Goal: Task Accomplishment & Management: Use online tool/utility

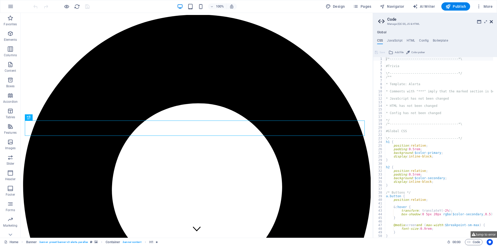
drag, startPoint x: 491, startPoint y: 23, endPoint x: 396, endPoint y: 37, distance: 96.0
click at [491, 23] on icon at bounding box center [490, 22] width 3 height 4
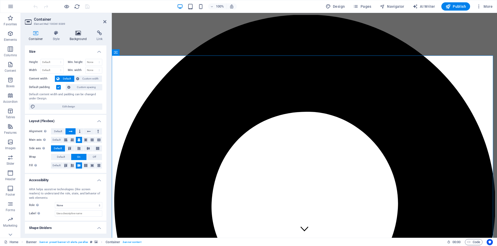
click at [78, 35] on icon at bounding box center [78, 33] width 25 height 5
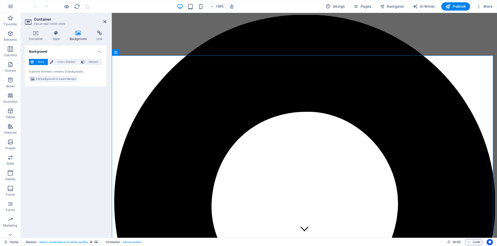
click at [49, 78] on span "Edit background on parent element" at bounding box center [56, 79] width 40 height 6
select select "%"
select select "px"
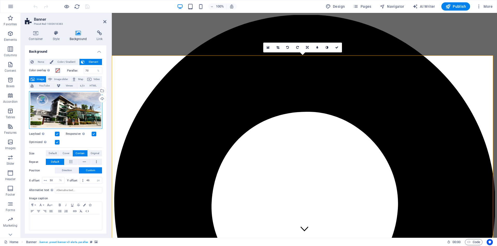
click at [67, 110] on div "Drag files here, click to choose files or select files from Files or our free s…" at bounding box center [65, 110] width 73 height 38
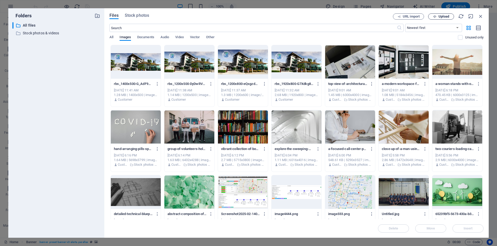
click at [445, 15] on span "Upload" at bounding box center [443, 16] width 11 height 3
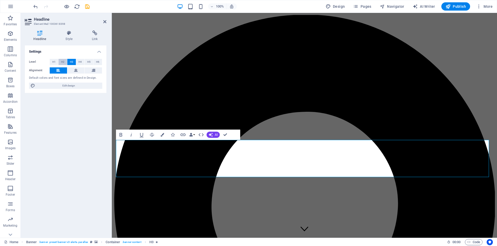
click at [63, 62] on span "H2" at bounding box center [62, 62] width 3 height 6
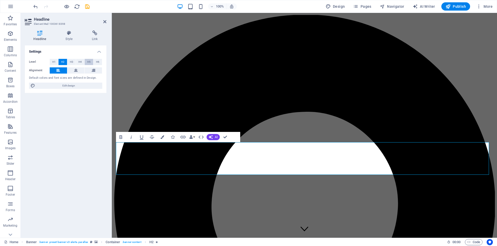
click at [89, 62] on span "H5" at bounding box center [88, 62] width 3 height 6
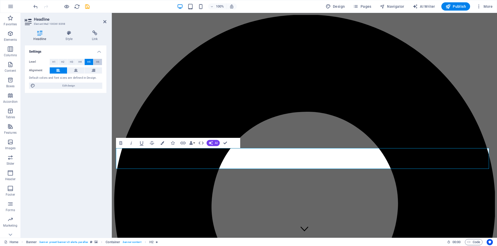
click at [99, 63] on span "H6" at bounding box center [97, 62] width 3 height 6
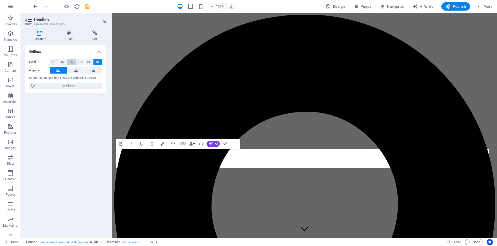
click at [70, 62] on span "H3" at bounding box center [71, 62] width 3 height 6
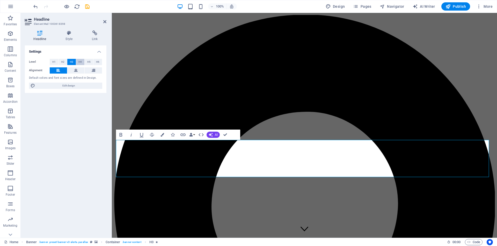
click at [79, 61] on span "H4" at bounding box center [79, 62] width 3 height 6
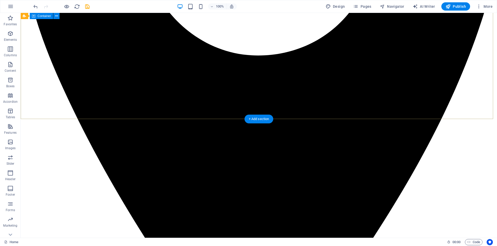
scroll to position [336, 0]
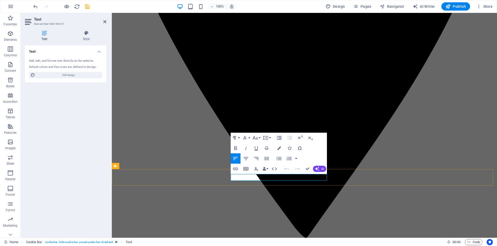
drag, startPoint x: 309, startPoint y: 177, endPoint x: 337, endPoint y: 185, distance: 28.4
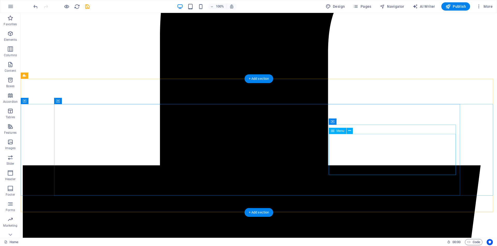
scroll to position [1718, 0]
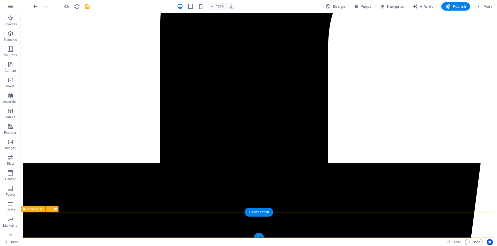
click at [32, 210] on span "Cookie Bar" at bounding box center [35, 209] width 15 height 3
click at [33, 210] on span "Cookie Bar" at bounding box center [35, 209] width 15 height 3
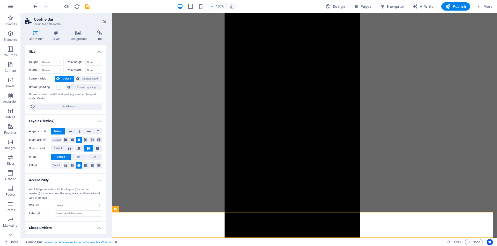
scroll to position [1772, 0]
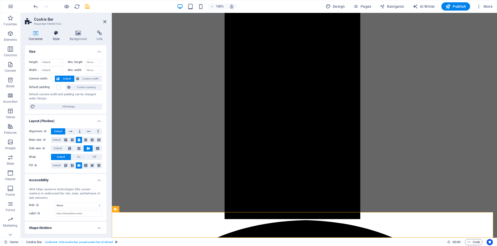
click at [56, 32] on icon at bounding box center [56, 33] width 15 height 5
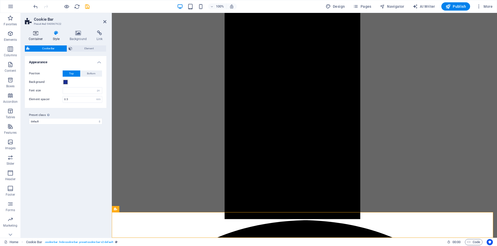
click at [37, 35] on icon at bounding box center [36, 33] width 22 height 5
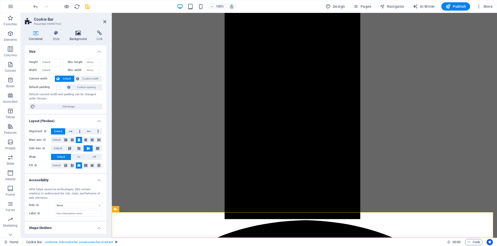
click at [81, 35] on icon at bounding box center [78, 33] width 25 height 5
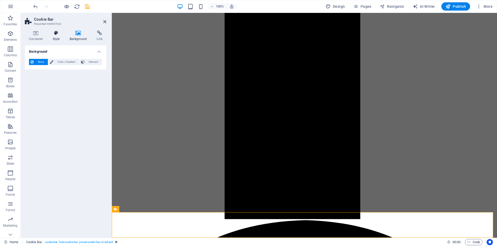
click at [54, 36] on h4 "Style" at bounding box center [57, 36] width 17 height 11
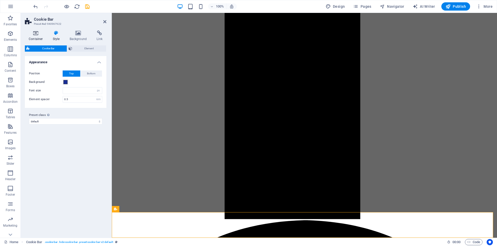
click at [37, 32] on icon at bounding box center [36, 33] width 22 height 5
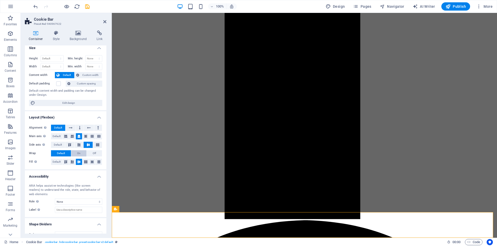
scroll to position [12, 0]
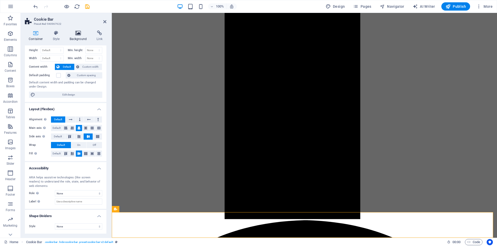
click at [81, 34] on icon at bounding box center [78, 33] width 25 height 5
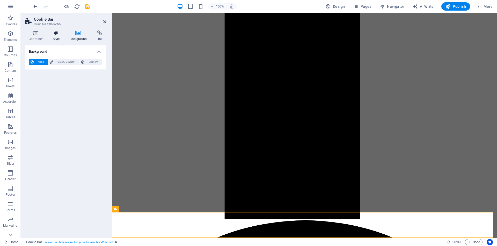
click at [52, 34] on icon at bounding box center [56, 33] width 15 height 5
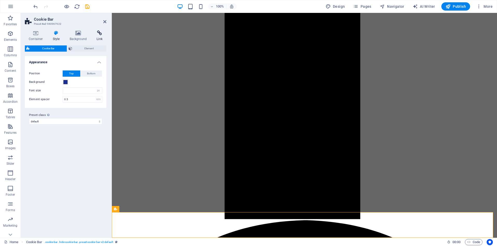
click at [98, 36] on h4 "Link" at bounding box center [100, 36] width 14 height 11
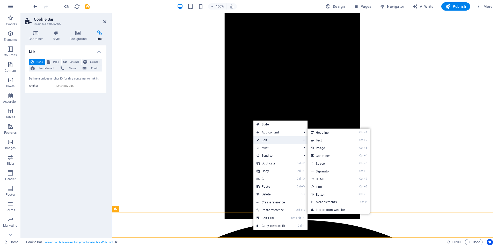
drag, startPoint x: 274, startPoint y: 139, endPoint x: 161, endPoint y: 126, distance: 113.2
click at [274, 139] on link "⏎ Edit" at bounding box center [270, 141] width 35 height 8
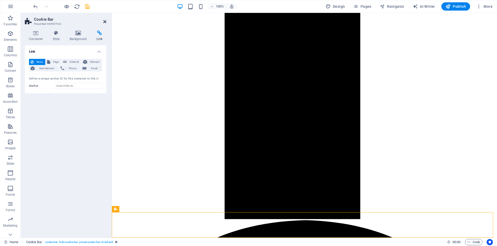
drag, startPoint x: 104, startPoint y: 22, endPoint x: 99, endPoint y: 79, distance: 57.7
click at [104, 22] on icon at bounding box center [104, 22] width 3 height 4
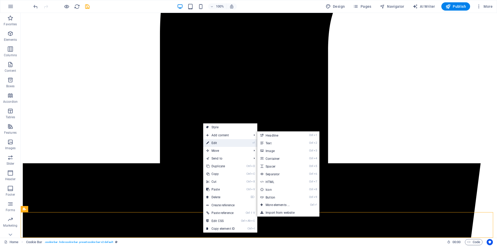
click at [222, 143] on link "⏎ Edit" at bounding box center [220, 143] width 35 height 8
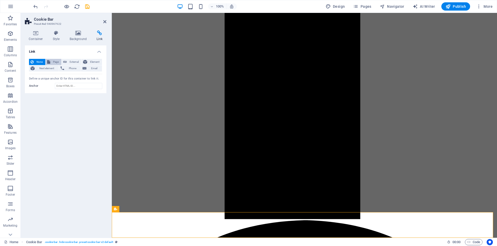
click at [52, 61] on span "Page" at bounding box center [56, 62] width 8 height 6
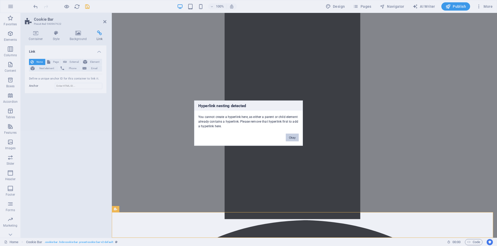
click at [289, 136] on button "Okay" at bounding box center [292, 138] width 13 height 8
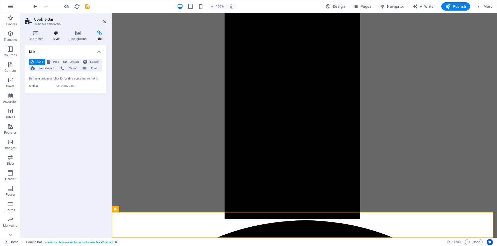
click at [59, 36] on h4 "Style" at bounding box center [57, 36] width 17 height 11
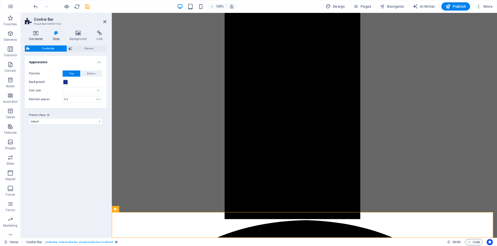
click at [33, 35] on icon at bounding box center [36, 33] width 22 height 5
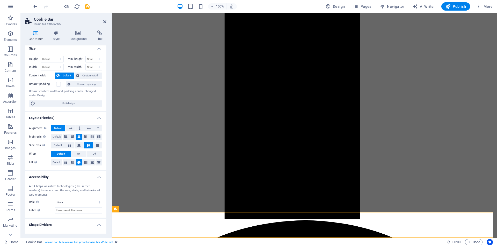
scroll to position [0, 0]
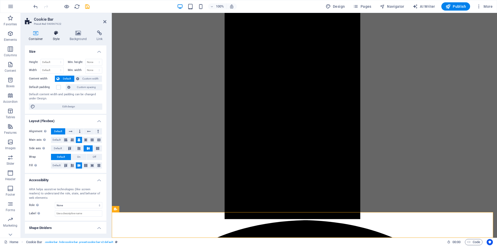
click at [55, 34] on icon at bounding box center [56, 33] width 15 height 5
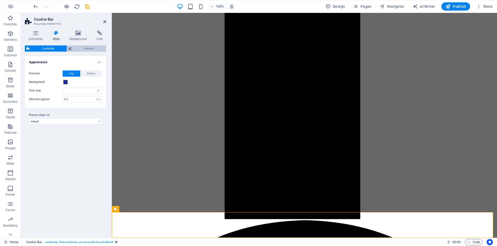
click at [84, 49] on span "Element" at bounding box center [89, 49] width 31 height 6
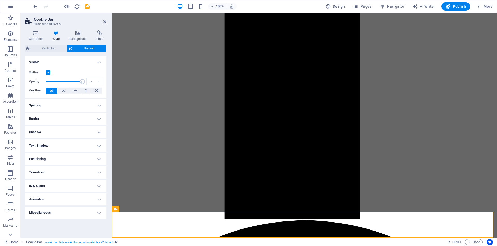
click at [49, 73] on label at bounding box center [48, 72] width 5 height 5
click at [0, 0] on input "Visible" at bounding box center [0, 0] width 0 height 0
click at [85, 7] on icon "save" at bounding box center [87, 7] width 6 height 6
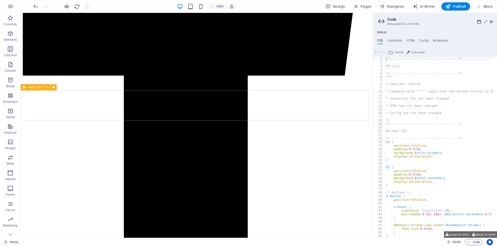
scroll to position [1413, 0]
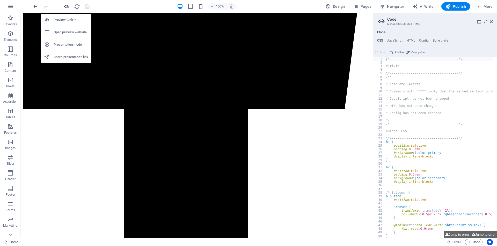
drag, startPoint x: 67, startPoint y: 5, endPoint x: 65, endPoint y: 8, distance: 2.9
click at [67, 5] on icon "button" at bounding box center [67, 7] width 6 height 6
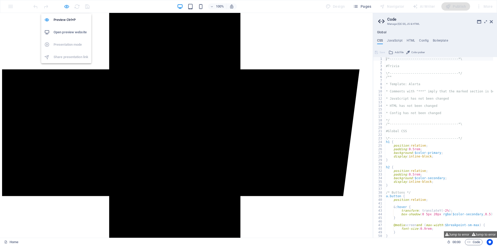
scroll to position [1265, 0]
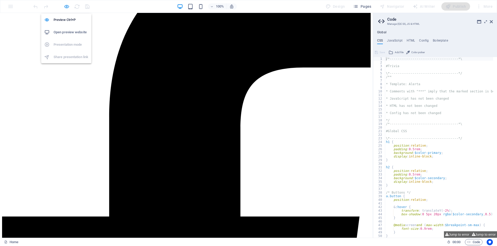
click at [65, 6] on icon "button" at bounding box center [67, 7] width 6 height 6
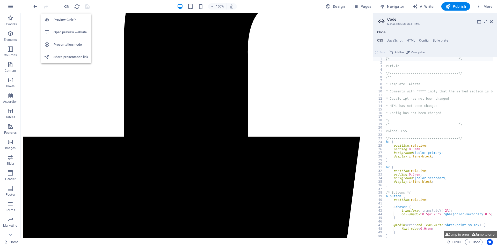
click at [65, 32] on h6 "Open preview website" at bounding box center [71, 32] width 35 height 6
drag, startPoint x: 78, startPoint y: 6, endPoint x: 135, endPoint y: 32, distance: 62.8
click at [78, 6] on icon "reload" at bounding box center [77, 7] width 6 height 6
click at [492, 20] on aside "Code Manage (S)CSS, JS & HTML Global CSS JavaScript HTML Config Boilerplate /*-…" at bounding box center [434, 125] width 124 height 225
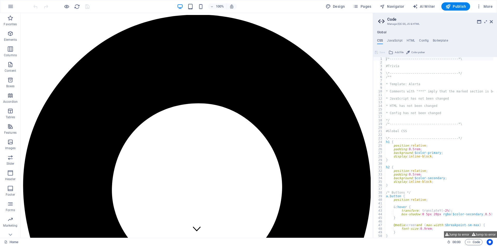
scroll to position [0, 0]
click at [492, 23] on icon at bounding box center [490, 22] width 3 height 4
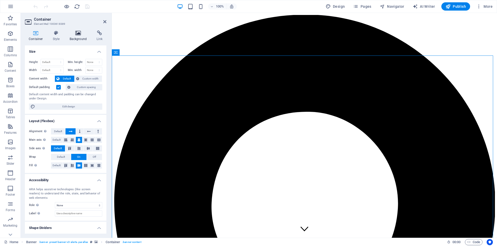
click at [78, 32] on icon at bounding box center [78, 33] width 25 height 5
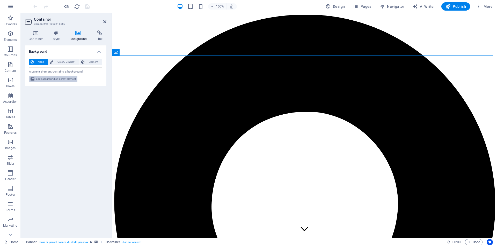
click at [60, 80] on span "Edit background on parent element" at bounding box center [56, 79] width 40 height 6
select select "%"
select select "px"
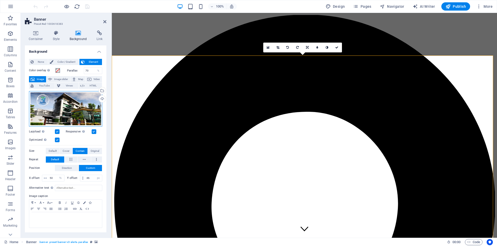
click at [85, 114] on div "Drag files here, click to choose files or select files from Files or our free s…" at bounding box center [65, 108] width 73 height 35
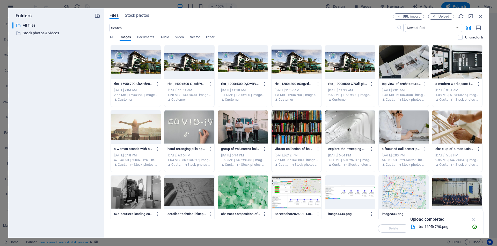
click at [136, 63] on div at bounding box center [136, 62] width 50 height 34
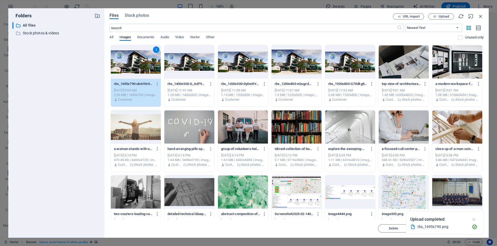
click at [476, 219] on icon "button" at bounding box center [474, 220] width 6 height 6
click at [465, 231] on button "Insert" at bounding box center [467, 229] width 31 height 8
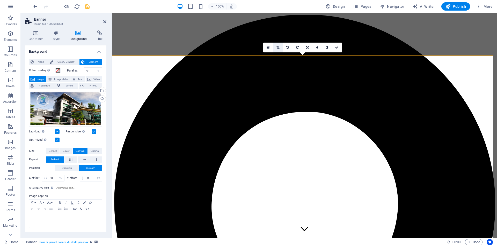
click at [278, 48] on icon at bounding box center [277, 47] width 3 height 3
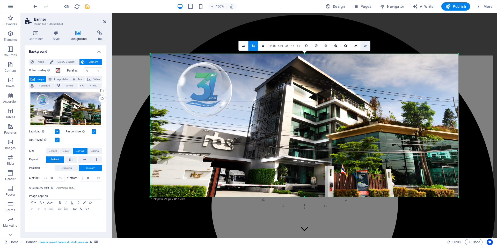
click at [366, 48] on link at bounding box center [365, 46] width 10 height 10
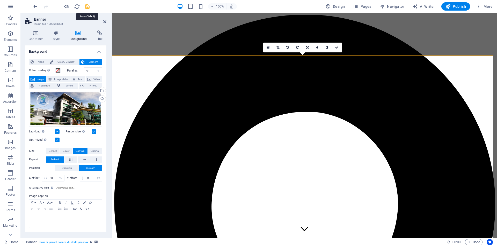
click at [86, 6] on icon "save" at bounding box center [87, 7] width 6 height 6
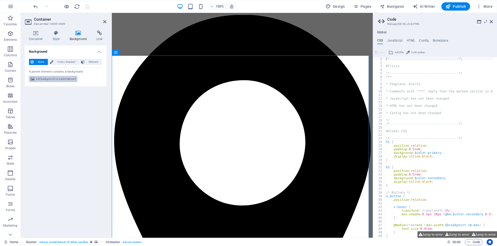
click at [59, 79] on span "Edit background on parent element" at bounding box center [56, 79] width 40 height 6
select select "%"
select select "px"
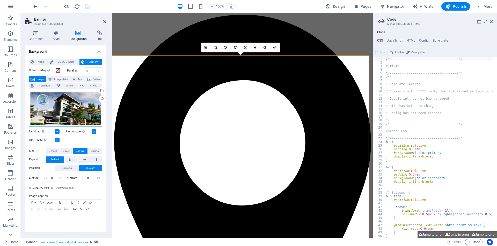
click at [81, 107] on div "Drag files here, click to choose files or select files from Files or our free s…" at bounding box center [65, 108] width 73 height 35
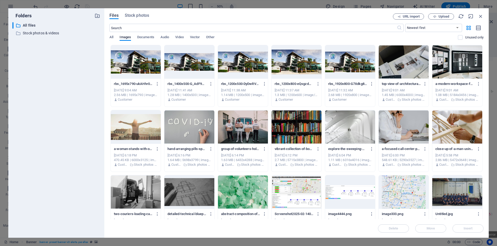
click at [302, 131] on div at bounding box center [296, 127] width 50 height 34
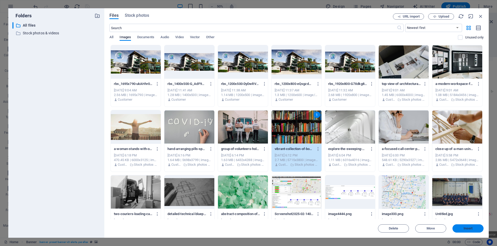
click at [469, 228] on span "Insert" at bounding box center [467, 228] width 9 height 3
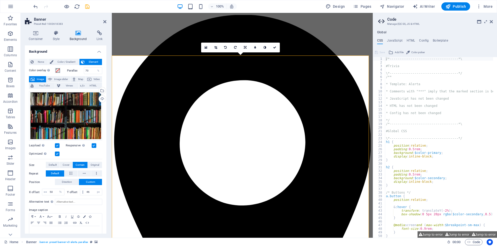
click at [86, 4] on icon "save" at bounding box center [87, 7] width 6 height 6
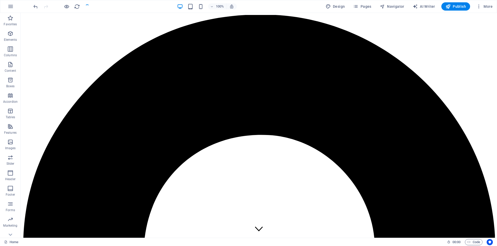
click at [86, 6] on div at bounding box center [61, 6] width 58 height 8
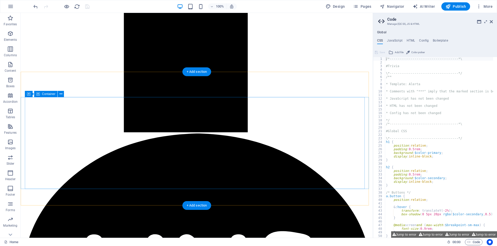
scroll to position [1814, 0]
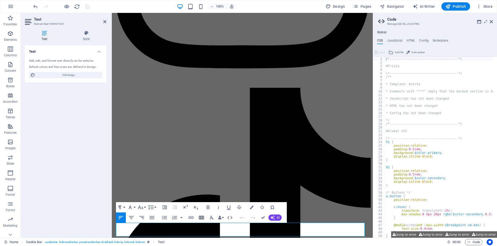
scroll to position [2006, 0]
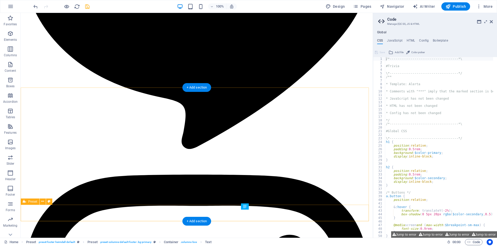
scroll to position [1798, 0]
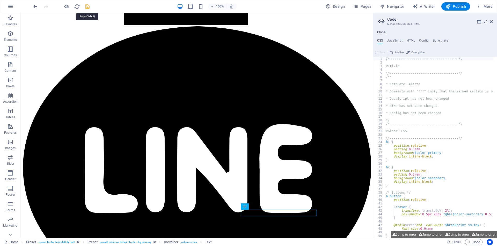
click at [88, 6] on icon "save" at bounding box center [87, 7] width 6 height 6
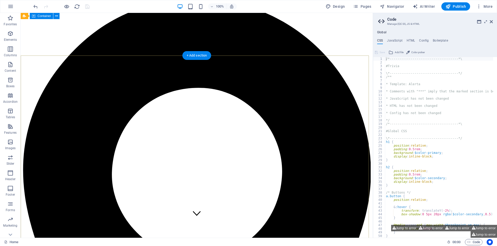
scroll to position [0, 0]
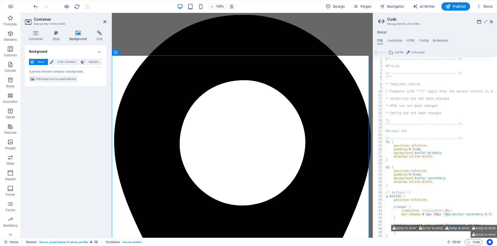
click at [78, 33] on icon at bounding box center [78, 33] width 25 height 5
click at [58, 79] on span "Edit background on parent element" at bounding box center [56, 79] width 40 height 6
select select "%"
select select "px"
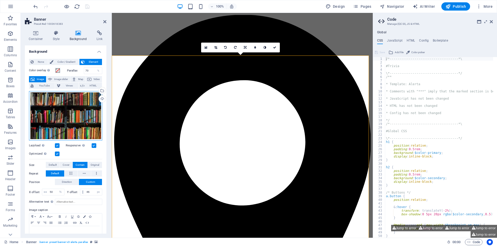
click at [79, 122] on div "Drag files here, click to choose files or select files from Files or our free s…" at bounding box center [65, 116] width 73 height 50
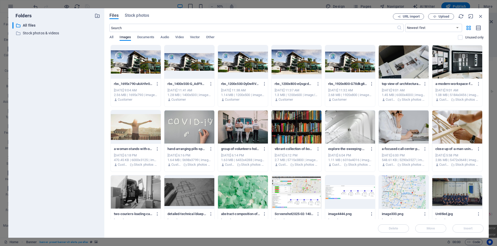
click at [146, 63] on div at bounding box center [136, 62] width 50 height 34
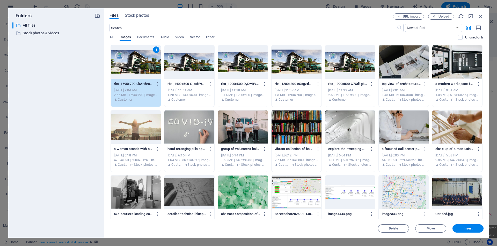
click at [464, 229] on span "Insert" at bounding box center [467, 228] width 27 height 3
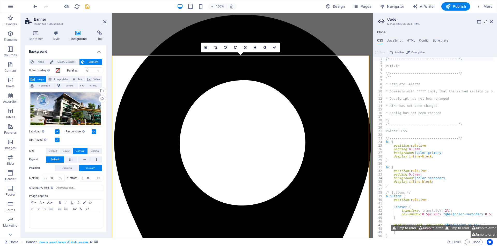
click at [493, 22] on aside "Code Manage (S)CSS, JS & HTML Global CSS JavaScript HTML Config Boilerplate /*-…" at bounding box center [434, 125] width 124 height 225
click at [491, 22] on icon at bounding box center [490, 22] width 3 height 4
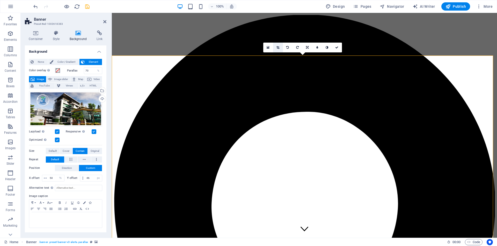
click at [277, 47] on icon at bounding box center [277, 47] width 3 height 3
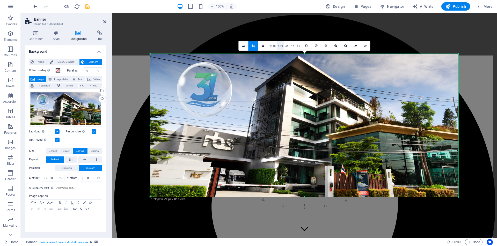
click at [280, 47] on link "16:9" at bounding box center [280, 46] width 7 height 10
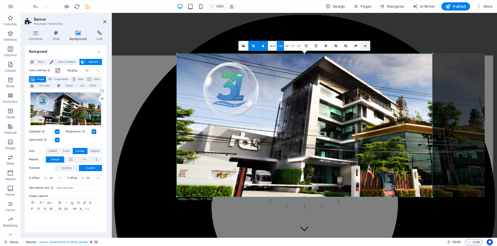
click at [364, 45] on icon at bounding box center [364, 45] width 3 height 3
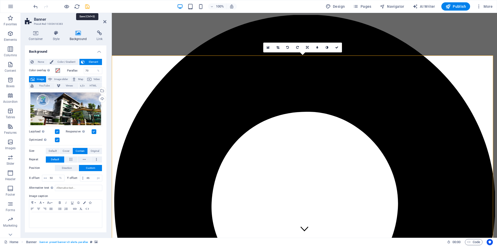
click at [89, 5] on icon "save" at bounding box center [87, 7] width 6 height 6
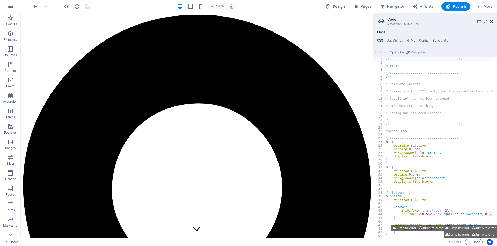
drag, startPoint x: 492, startPoint y: 21, endPoint x: 454, endPoint y: 14, distance: 38.7
click at [492, 21] on icon at bounding box center [490, 22] width 3 height 4
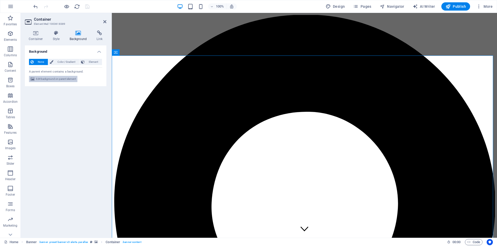
click at [61, 80] on span "Edit background on parent element" at bounding box center [56, 79] width 40 height 6
select select "%"
select select "px"
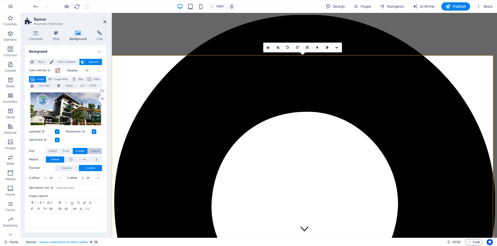
click at [96, 149] on span "Original" at bounding box center [95, 151] width 9 height 6
click at [87, 6] on icon "save" at bounding box center [87, 7] width 6 height 6
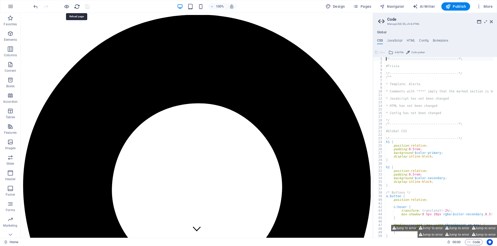
click at [78, 5] on icon "reload" at bounding box center [77, 7] width 6 height 6
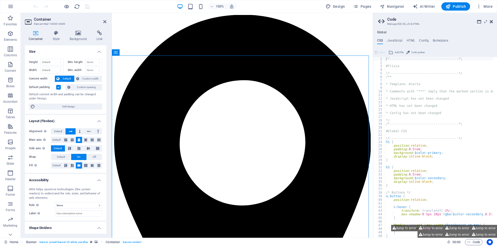
click at [492, 21] on icon at bounding box center [490, 22] width 3 height 4
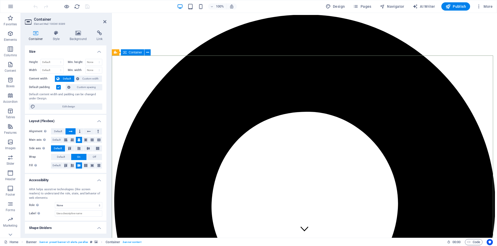
drag, startPoint x: 76, startPoint y: 36, endPoint x: 72, endPoint y: 39, distance: 4.3
click at [76, 36] on h4 "Background" at bounding box center [79, 36] width 27 height 11
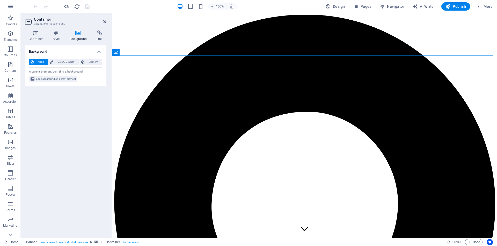
click at [53, 79] on span "Edit background on parent element" at bounding box center [56, 79] width 40 height 6
select select "%"
select select "px"
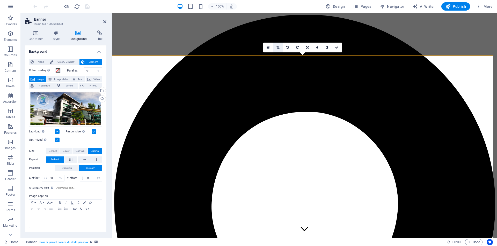
click at [280, 45] on link at bounding box center [278, 48] width 10 height 10
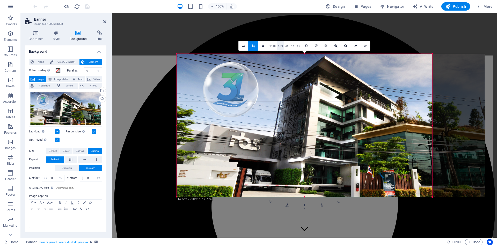
click at [279, 47] on link "16:9" at bounding box center [280, 46] width 7 height 10
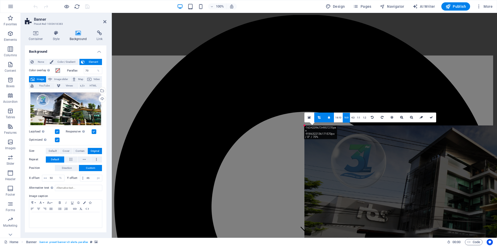
click at [395, 176] on div at bounding box center [458, 198] width 308 height 144
click at [395, 177] on div at bounding box center [458, 198] width 308 height 144
click at [313, 73] on div "Drag here to replace the existing content. Press “Ctrl” if you want to create a…" at bounding box center [304, 125] width 385 height 225
drag, startPoint x: 246, startPoint y: 66, endPoint x: 230, endPoint y: 39, distance: 31.4
click at [246, 66] on div "Drag here to replace the existing content. Press “Ctrl” if you want to create a…" at bounding box center [304, 125] width 385 height 225
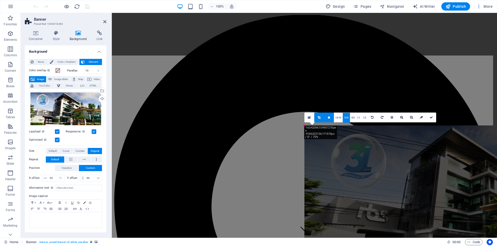
drag, startPoint x: 235, startPoint y: 82, endPoint x: 281, endPoint y: 117, distance: 58.0
click at [235, 83] on div "Drag here to replace the existing content. Press “Ctrl” if you want to create a…" at bounding box center [304, 125] width 385 height 225
click at [381, 191] on div at bounding box center [458, 198] width 308 height 144
click at [382, 191] on div at bounding box center [458, 198] width 308 height 144
drag, startPoint x: 384, startPoint y: 190, endPoint x: 363, endPoint y: 181, distance: 22.0
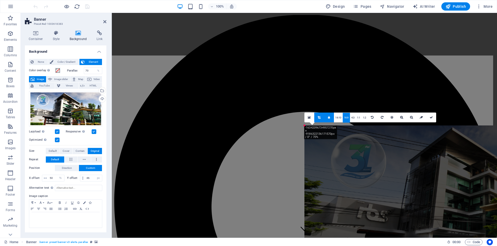
click at [383, 189] on div at bounding box center [458, 198] width 308 height 144
click at [279, 126] on div "Drag here to replace the existing content. Press “Ctrl” if you want to create a…" at bounding box center [304, 125] width 385 height 225
click at [308, 118] on icon at bounding box center [309, 118] width 3 height 4
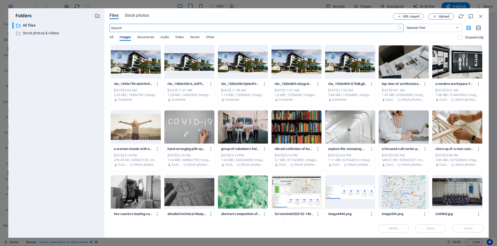
click at [141, 64] on div at bounding box center [136, 62] width 50 height 34
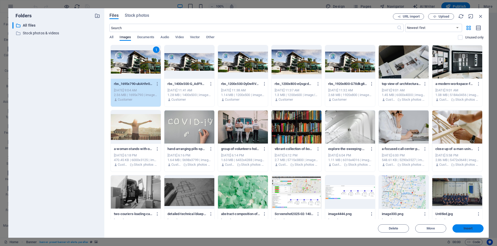
click at [471, 226] on button "Insert" at bounding box center [467, 229] width 31 height 8
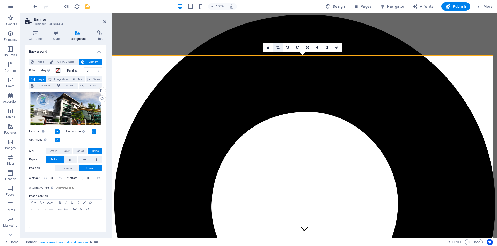
click at [278, 48] on icon at bounding box center [277, 47] width 3 height 3
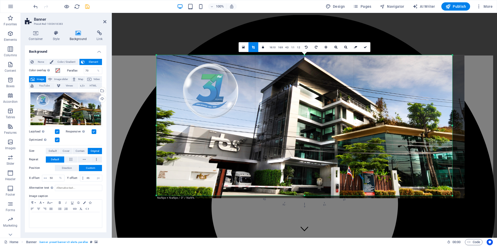
drag, startPoint x: 458, startPoint y: 214, endPoint x: 445, endPoint y: 175, distance: 41.2
click at [445, 175] on div "180 170 160 150 140 130 120 110 100 90 80 70 60 50 40 30 20 10 0 -10 -20 -30 -4…" at bounding box center [304, 125] width 296 height 141
drag, startPoint x: 366, startPoint y: 49, endPoint x: 248, endPoint y: 46, distance: 118.8
click at [366, 49] on icon at bounding box center [364, 47] width 3 height 3
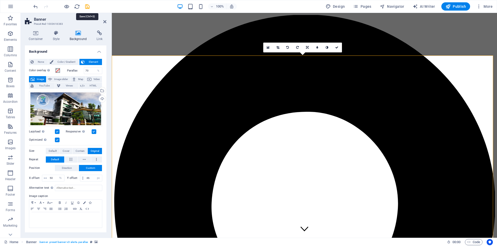
drag, startPoint x: 86, startPoint y: 5, endPoint x: 87, endPoint y: 8, distance: 2.9
click at [86, 5] on icon "save" at bounding box center [87, 7] width 6 height 6
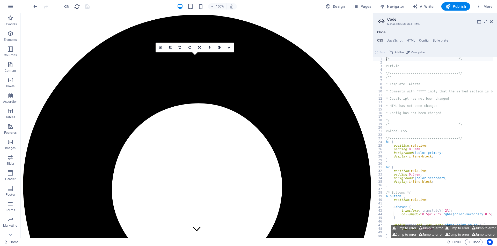
click at [74, 7] on div at bounding box center [61, 6] width 58 height 8
click at [75, 7] on icon "reload" at bounding box center [77, 7] width 6 height 6
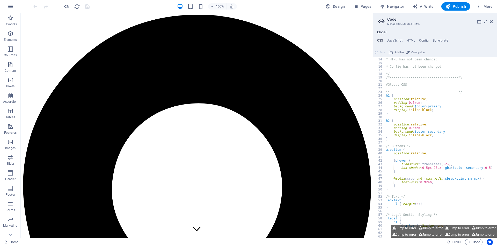
scroll to position [78, 0]
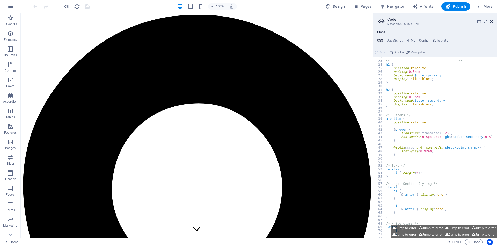
click at [491, 21] on icon at bounding box center [490, 22] width 3 height 4
